Goal: Task Accomplishment & Management: Use online tool/utility

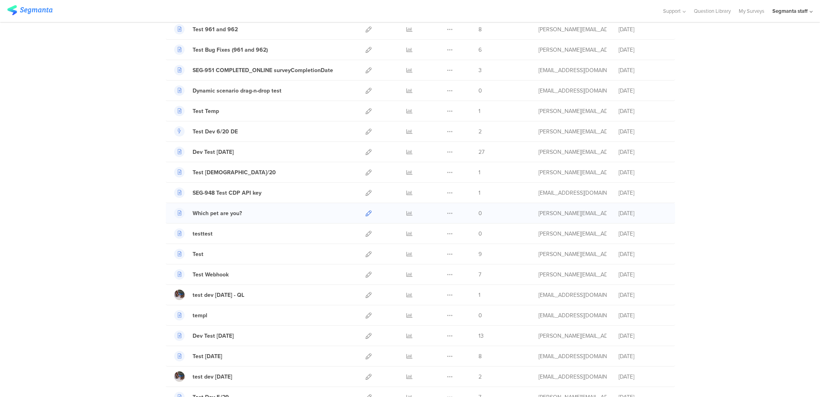
click at [366, 210] on icon at bounding box center [369, 213] width 6 height 6
click at [366, 108] on icon at bounding box center [369, 111] width 6 height 6
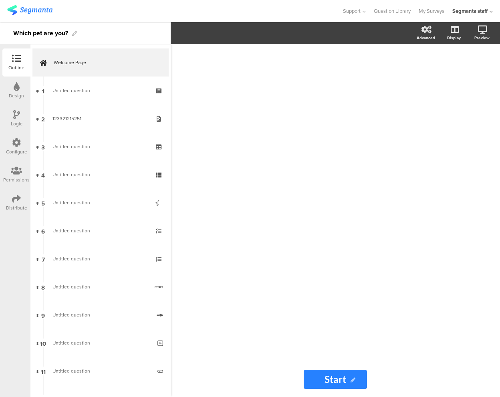
click at [373, 292] on div at bounding box center [335, 202] width 313 height 317
click at [448, 84] on label at bounding box center [450, 83] width 11 height 6
click at [0, 0] on input "checkbox" at bounding box center [0, 0] width 0 height 0
click at [400, 78] on div "/" at bounding box center [335, 202] width 313 height 317
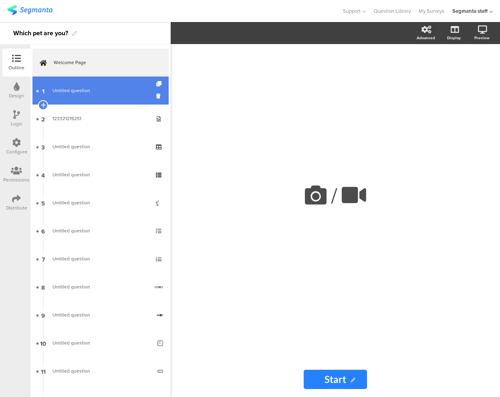
click at [92, 100] on link "1 Untitled question" at bounding box center [100, 90] width 136 height 28
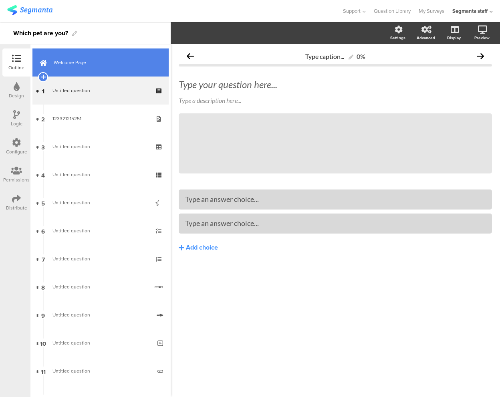
click at [93, 63] on span "Welcome Page" at bounding box center [105, 62] width 102 height 8
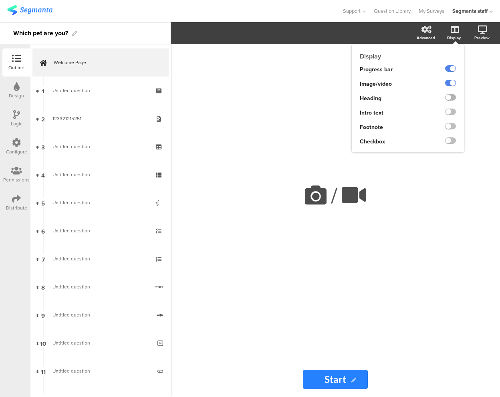
click at [453, 96] on label at bounding box center [450, 97] width 11 height 6
click at [0, 0] on input "checkbox" at bounding box center [0, 0] width 0 height 0
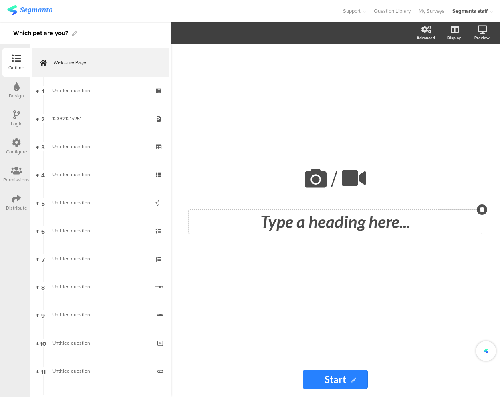
click at [318, 221] on div "Type a heading here..." at bounding box center [335, 221] width 293 height 24
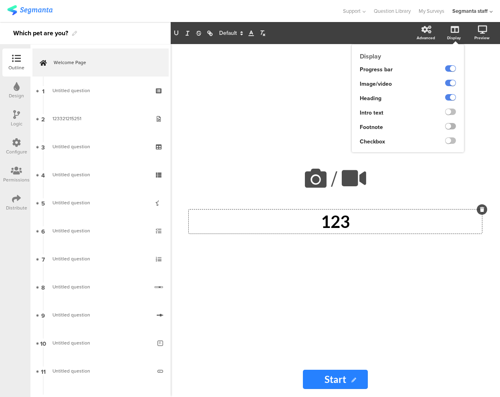
click at [453, 123] on label at bounding box center [450, 126] width 11 height 6
click at [0, 0] on input "checkbox" at bounding box center [0, 0] width 0 height 0
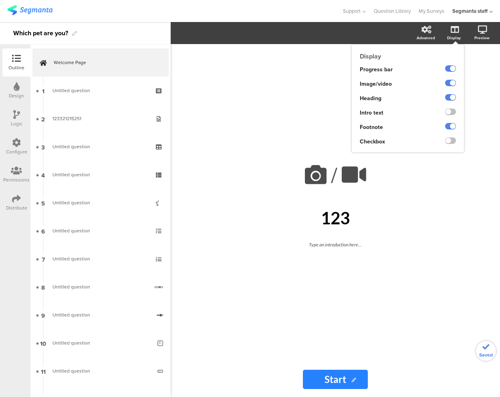
click at [373, 126] on span "Footnote" at bounding box center [371, 127] width 23 height 8
copy span "Footnote"
click at [450, 125] on label at bounding box center [450, 126] width 11 height 6
click at [0, 0] on input "checkbox" at bounding box center [0, 0] width 0 height 0
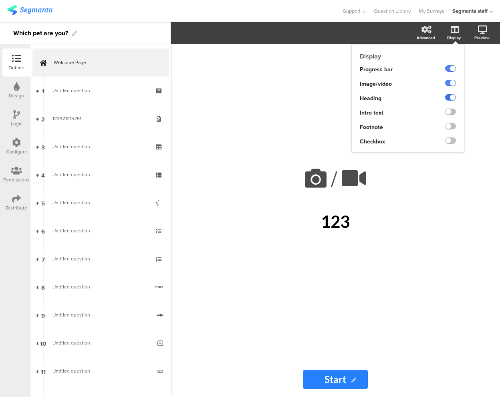
click at [448, 96] on label at bounding box center [450, 97] width 11 height 6
click at [0, 0] on input "checkbox" at bounding box center [0, 0] width 0 height 0
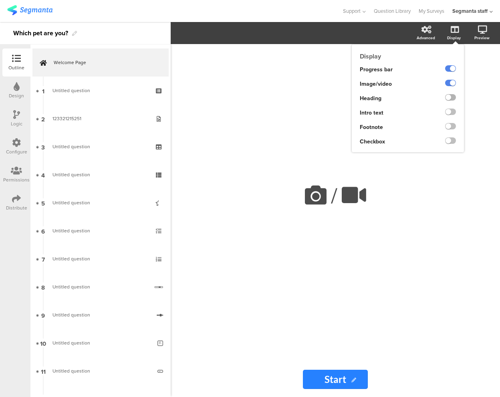
click at [448, 96] on label at bounding box center [450, 97] width 11 height 6
click at [0, 0] on input "checkbox" at bounding box center [0, 0] width 0 height 0
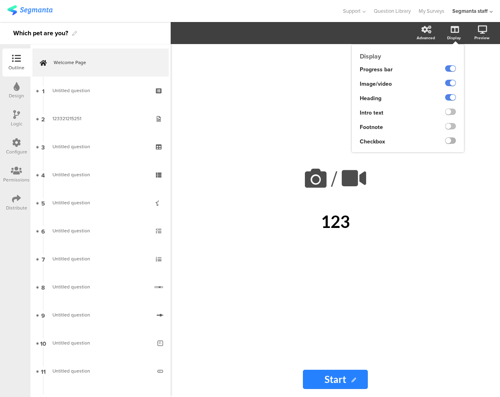
click at [450, 142] on label at bounding box center [450, 140] width 11 height 6
click at [0, 0] on input "checkbox" at bounding box center [0, 0] width 0 height 0
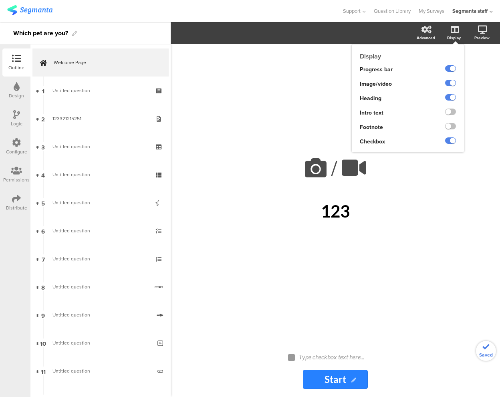
click at [448, 121] on div at bounding box center [444, 127] width 40 height 14
click at [449, 125] on label at bounding box center [450, 126] width 11 height 6
click at [0, 0] on input "checkbox" at bounding box center [0, 0] width 0 height 0
click at [450, 110] on label at bounding box center [450, 111] width 11 height 6
click at [0, 0] on input "checkbox" at bounding box center [0, 0] width 0 height 0
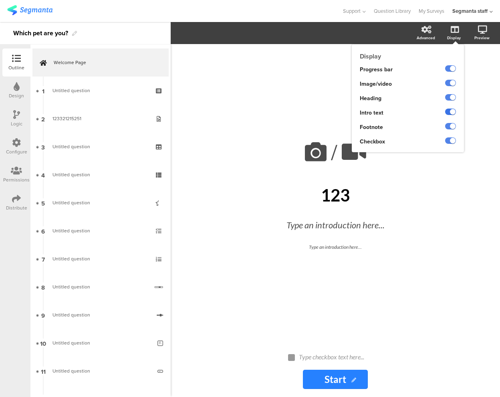
click at [453, 110] on label at bounding box center [450, 111] width 11 height 6
click at [0, 0] on input "checkbox" at bounding box center [0, 0] width 0 height 0
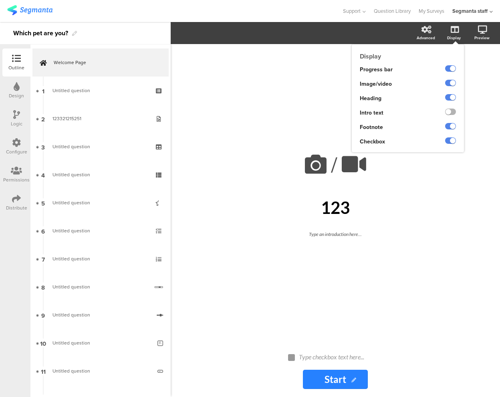
click at [453, 110] on label at bounding box center [450, 111] width 11 height 6
click at [0, 0] on input "checkbox" at bounding box center [0, 0] width 0 height 0
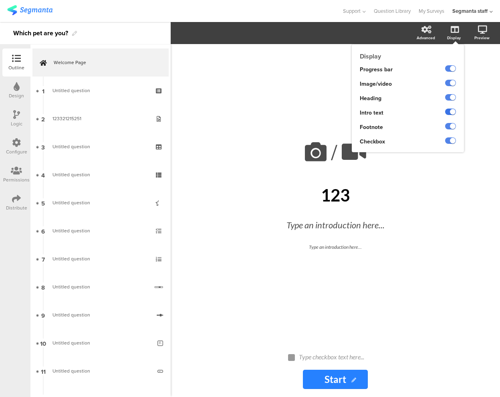
click at [453, 110] on label at bounding box center [450, 111] width 11 height 6
click at [0, 0] on input "checkbox" at bounding box center [0, 0] width 0 height 0
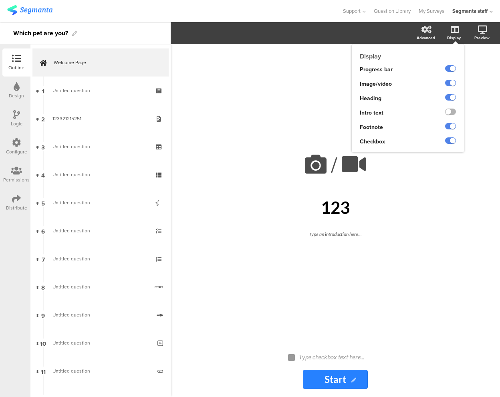
click at [452, 110] on label at bounding box center [450, 111] width 11 height 6
click at [0, 0] on input "checkbox" at bounding box center [0, 0] width 0 height 0
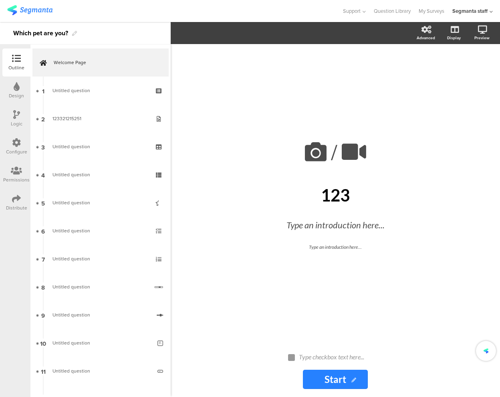
click at [441, 295] on div "/ 123 123 Type an introduction here... Type an introduction here..." at bounding box center [335, 192] width 313 height 297
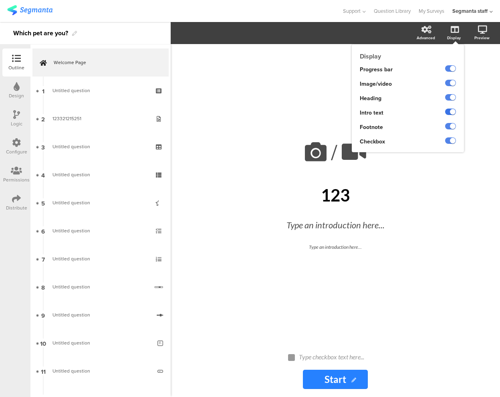
click at [449, 112] on label at bounding box center [450, 111] width 11 height 6
click at [0, 0] on input "checkbox" at bounding box center [0, 0] width 0 height 0
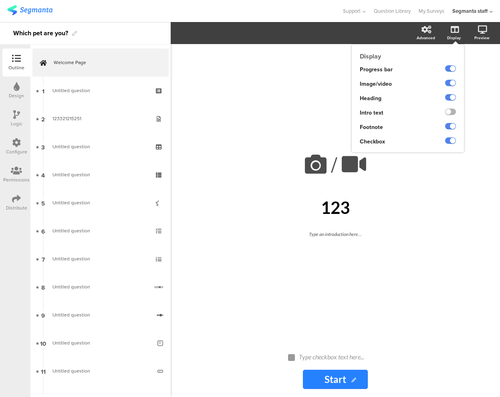
click at [449, 109] on label at bounding box center [450, 111] width 11 height 6
click at [0, 0] on input "checkbox" at bounding box center [0, 0] width 0 height 0
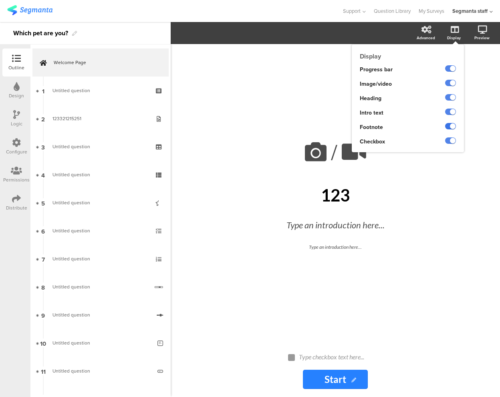
click at [451, 124] on label at bounding box center [450, 126] width 11 height 6
click at [0, 0] on input "checkbox" at bounding box center [0, 0] width 0 height 0
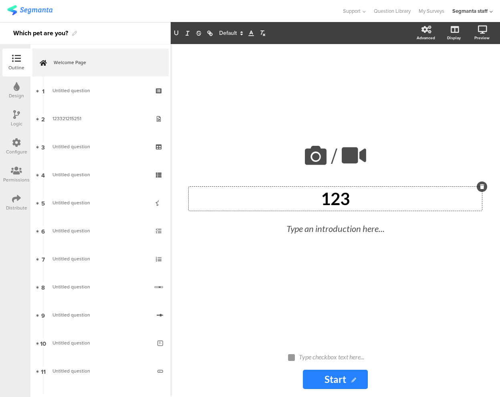
click at [373, 193] on div "123 123 123" at bounding box center [335, 199] width 293 height 24
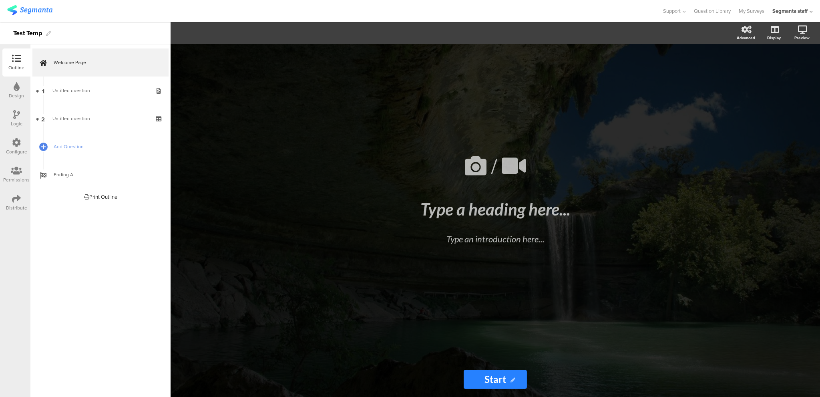
click at [757, 191] on div "/ Type a heading here... Type an introduction here... Start Start" at bounding box center [495, 220] width 649 height 353
